Goal: Task Accomplishment & Management: Use online tool/utility

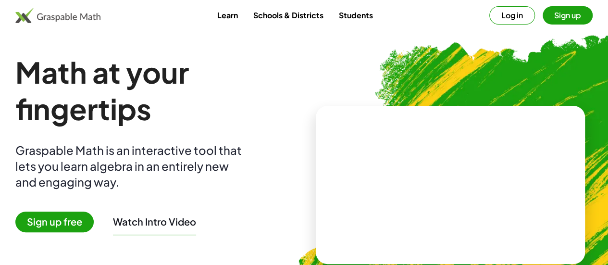
click at [491, 16] on button "Log in" at bounding box center [512, 15] width 46 height 18
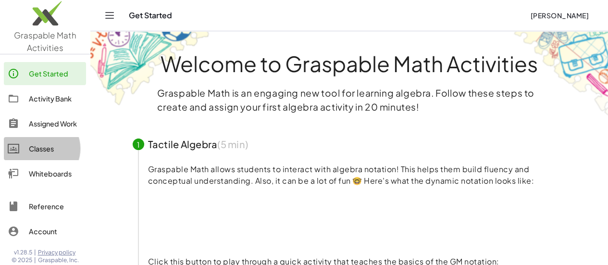
click at [46, 146] on div "Classes" at bounding box center [55, 149] width 53 height 12
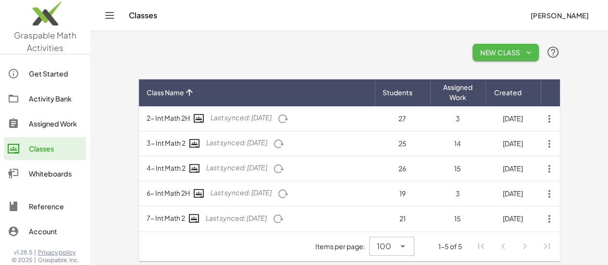
click at [531, 50] on span "New Class" at bounding box center [505, 52] width 51 height 9
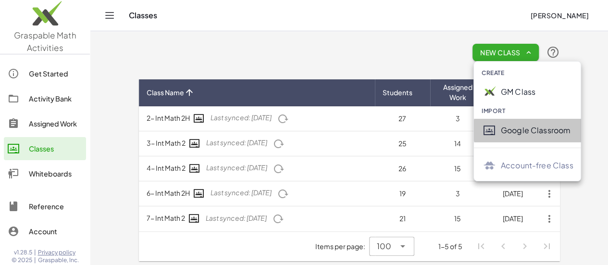
click at [555, 130] on div "Google Classroom" at bounding box center [537, 131] width 73 height 12
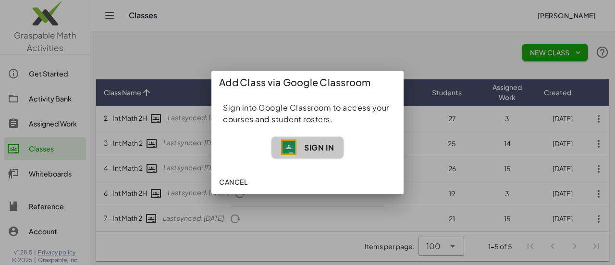
click at [292, 147] on img "button" at bounding box center [288, 146] width 15 height 15
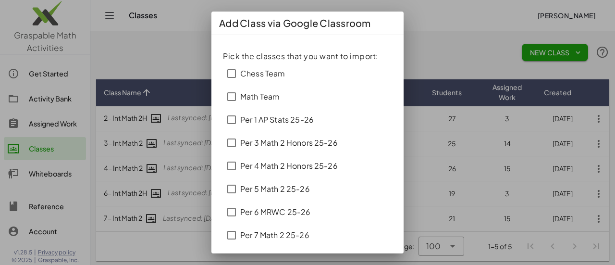
click at [309, 143] on div "Per 3 Math 2 Honors 25-26" at bounding box center [289, 143] width 98 height 12
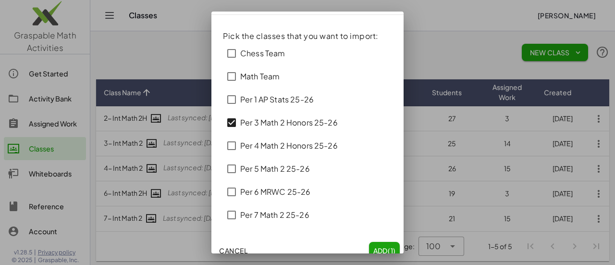
scroll to position [29, 0]
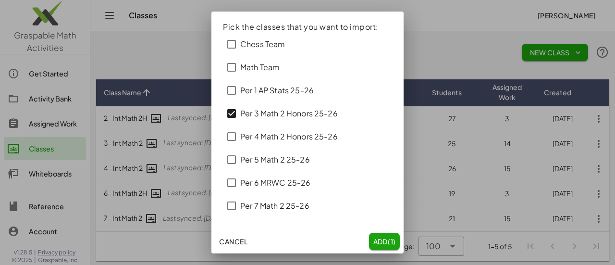
click at [309, 138] on div "Per 4 Math 2 Honors 25-26" at bounding box center [289, 137] width 98 height 12
click at [308, 161] on div "Per 5 Math 2 25-26" at bounding box center [275, 160] width 70 height 12
click at [300, 203] on div "Per 7 Math 2 25-26" at bounding box center [274, 206] width 69 height 12
click at [373, 239] on span "Add (4)" at bounding box center [383, 241] width 25 height 9
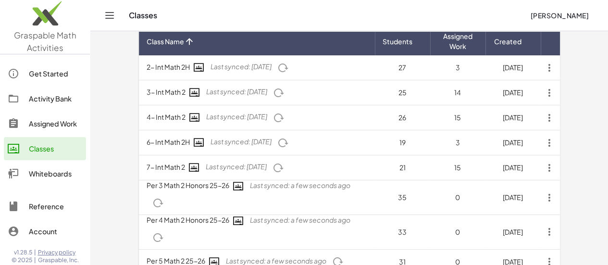
scroll to position [29, 0]
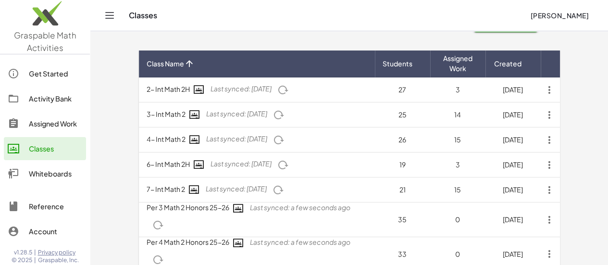
click at [558, 90] on icon "button" at bounding box center [549, 89] width 17 height 17
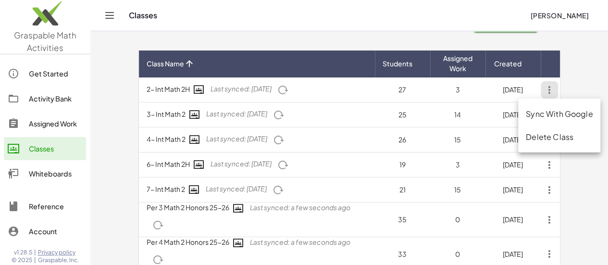
click at [560, 59] on th at bounding box center [550, 63] width 19 height 27
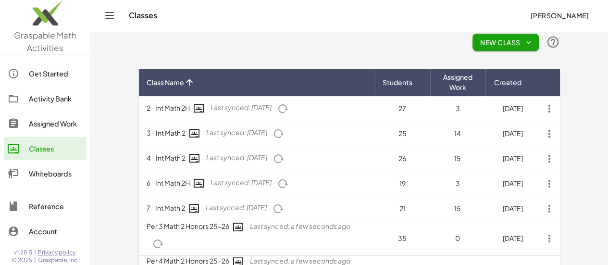
scroll to position [0, 0]
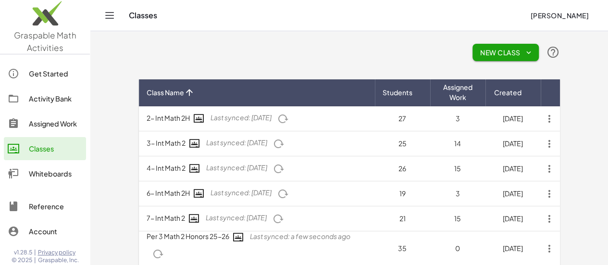
click at [39, 92] on link "Activity Bank" at bounding box center [45, 98] width 82 height 23
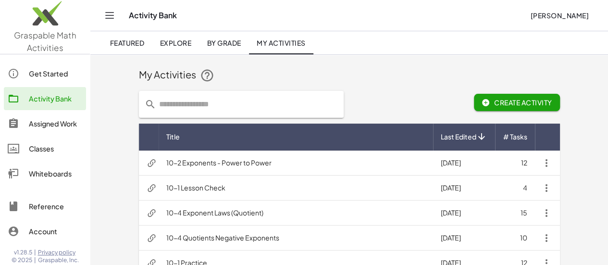
scroll to position [80, 0]
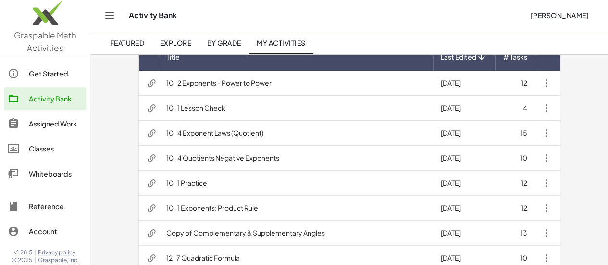
click at [197, 208] on td "10-1 Exponents: Product Rule" at bounding box center [296, 208] width 275 height 25
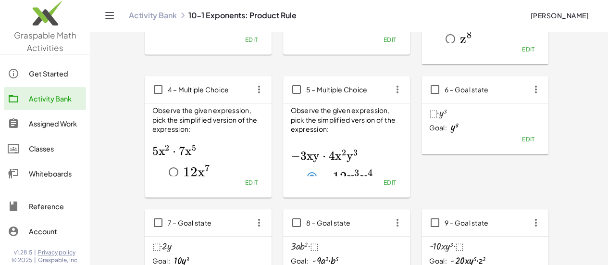
scroll to position [240, 0]
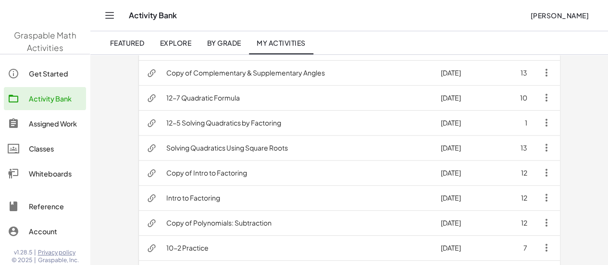
scroll to position [80, 0]
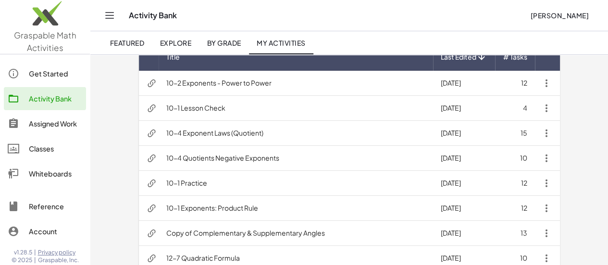
click at [159, 179] on td "10-1 Practice" at bounding box center [296, 183] width 275 height 25
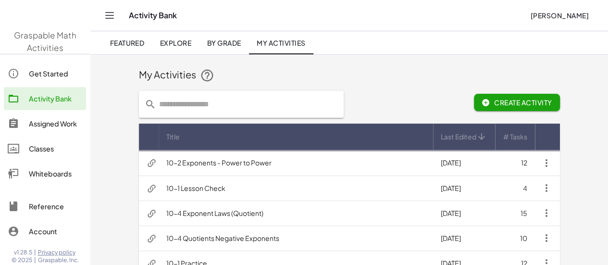
scroll to position [80, 0]
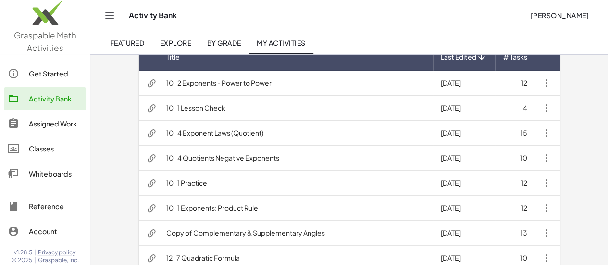
click at [237, 207] on td "10-1 Exponents: Product Rule" at bounding box center [296, 208] width 275 height 25
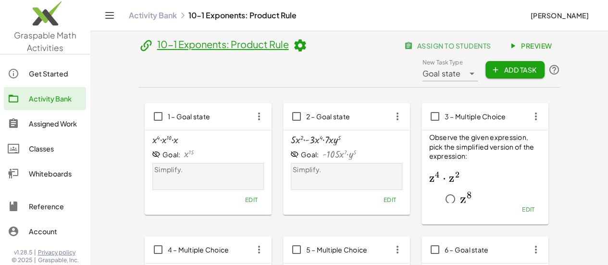
click at [406, 50] on span "assign to students" at bounding box center [448, 45] width 85 height 9
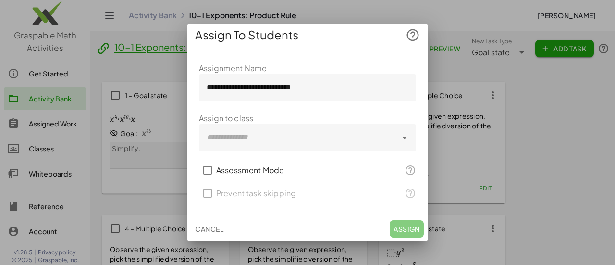
click at [309, 141] on div at bounding box center [298, 137] width 198 height 27
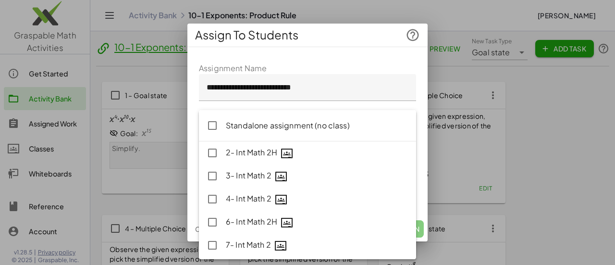
click at [251, 180] on div "3- Int Math 2" at bounding box center [317, 176] width 183 height 12
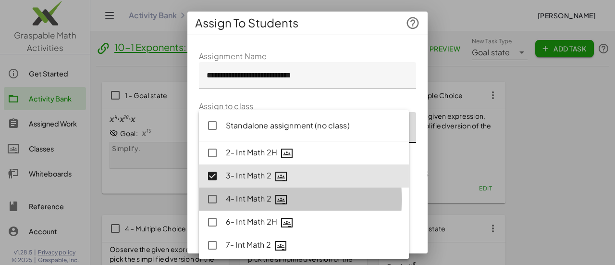
click at [252, 197] on div "4- Int Math 2" at bounding box center [313, 199] width 175 height 12
type input "**********"
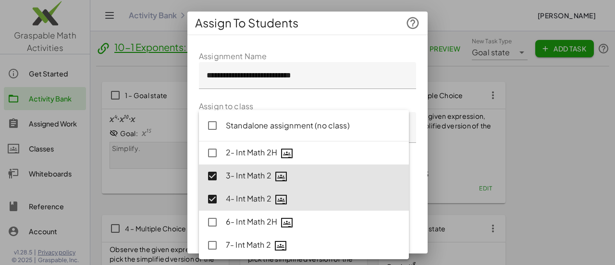
click at [412, 98] on div "**********" at bounding box center [307, 181] width 240 height 276
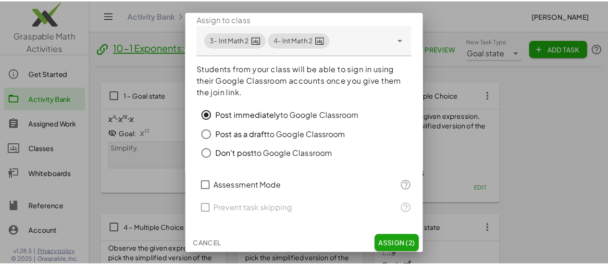
scroll to position [90, 0]
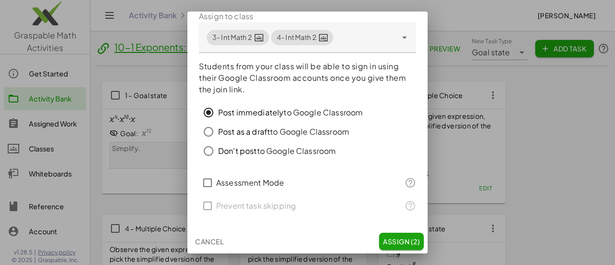
click at [396, 243] on span "Assign (2)" at bounding box center [401, 241] width 37 height 9
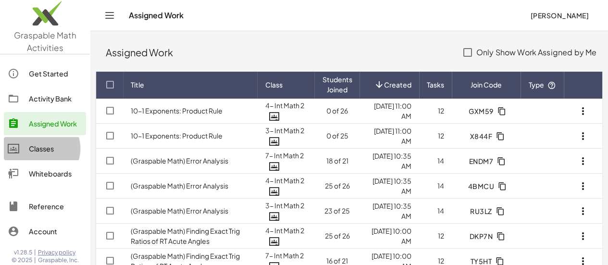
click at [55, 145] on div "Classes" at bounding box center [55, 149] width 53 height 12
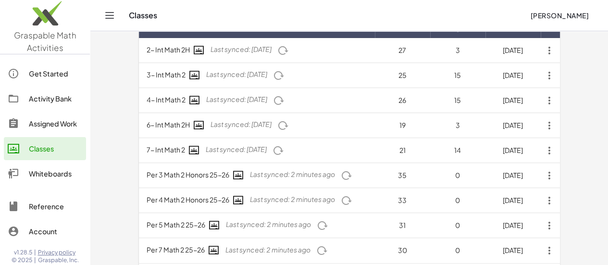
scroll to position [80, 0]
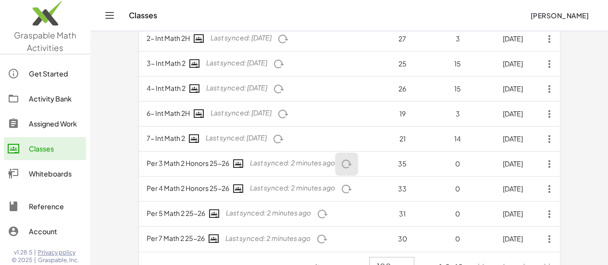
click at [341, 164] on icon "button" at bounding box center [347, 164] width 12 height 12
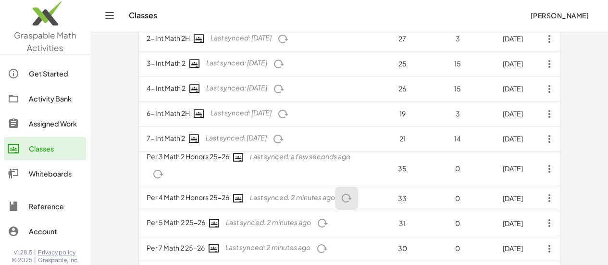
click at [341, 192] on icon "button" at bounding box center [347, 198] width 12 height 12
click at [317, 217] on icon "button" at bounding box center [323, 223] width 12 height 12
click at [316, 243] on icon "button" at bounding box center [322, 249] width 12 height 12
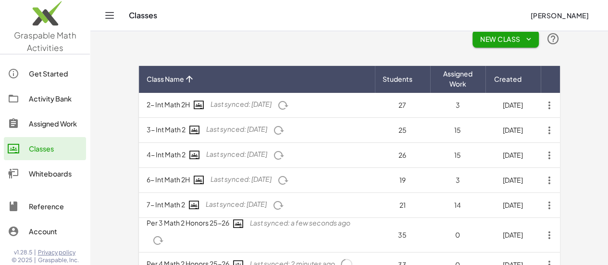
scroll to position [0, 0]
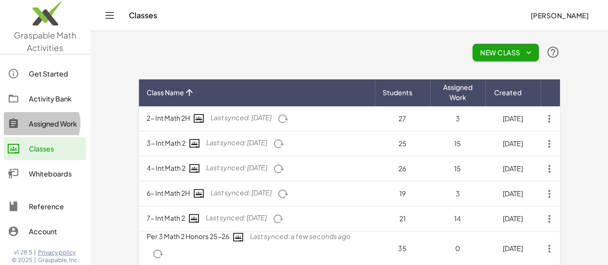
click at [48, 119] on div "Assigned Work" at bounding box center [55, 124] width 53 height 12
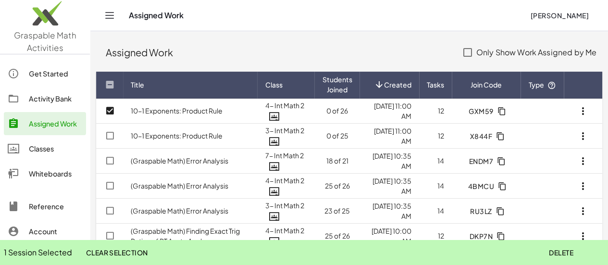
click at [372, 54] on div "Assigned Work" at bounding box center [280, 52] width 348 height 13
click at [58, 102] on div "Activity Bank" at bounding box center [55, 99] width 53 height 12
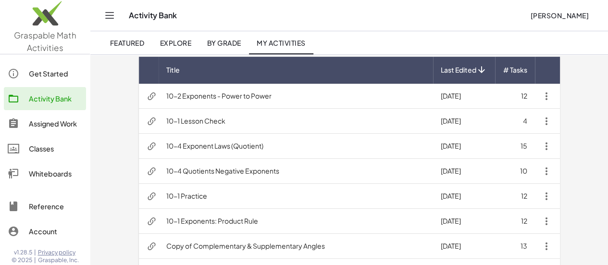
scroll to position [80, 0]
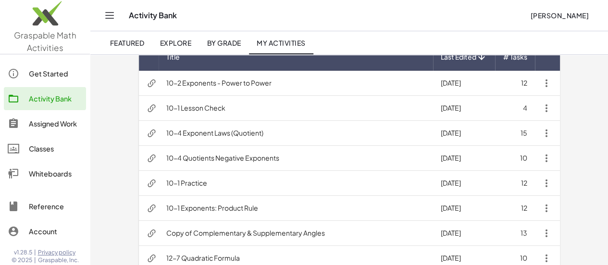
click at [205, 209] on td "10-1 Exponents: Product Rule" at bounding box center [296, 208] width 275 height 25
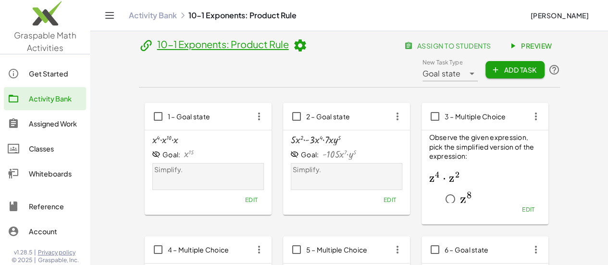
click at [406, 50] on span "assign to students" at bounding box center [448, 45] width 85 height 9
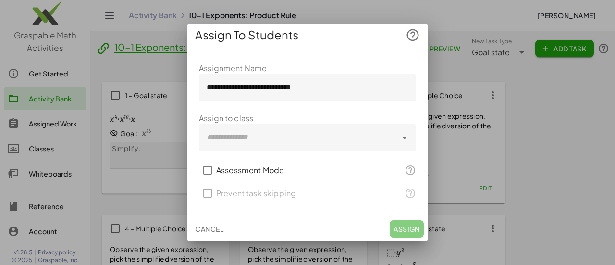
click at [322, 139] on div at bounding box center [298, 137] width 198 height 27
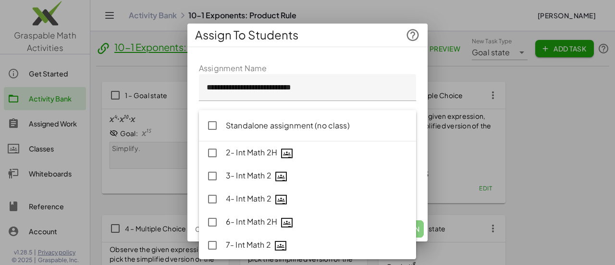
scroll to position [93, 0]
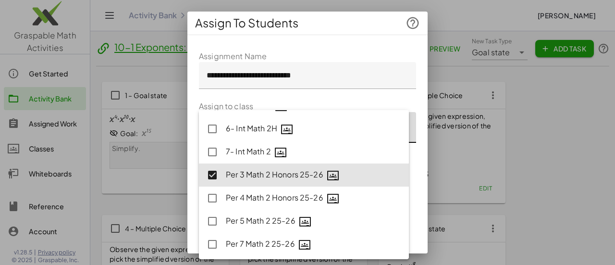
type input "**********"
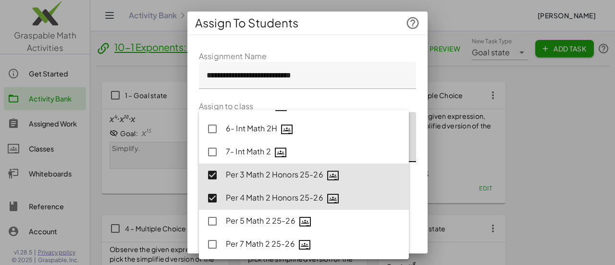
click at [417, 162] on div "**********" at bounding box center [307, 190] width 240 height 295
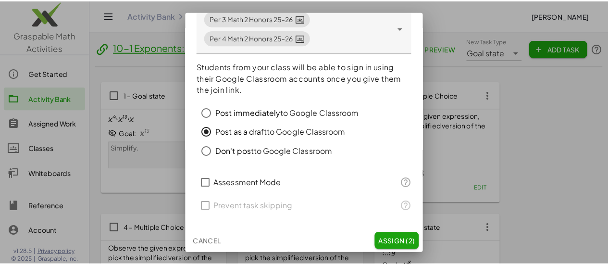
scroll to position [109, 0]
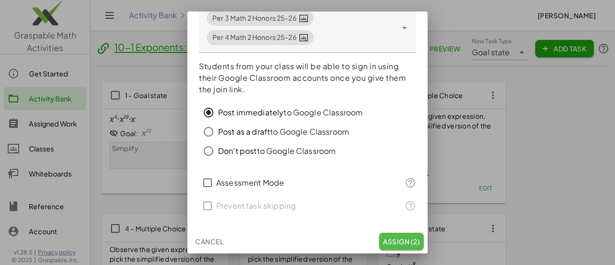
click at [392, 242] on span "Assign (2)" at bounding box center [401, 241] width 37 height 9
